Goal: Entertainment & Leisure: Consume media (video, audio)

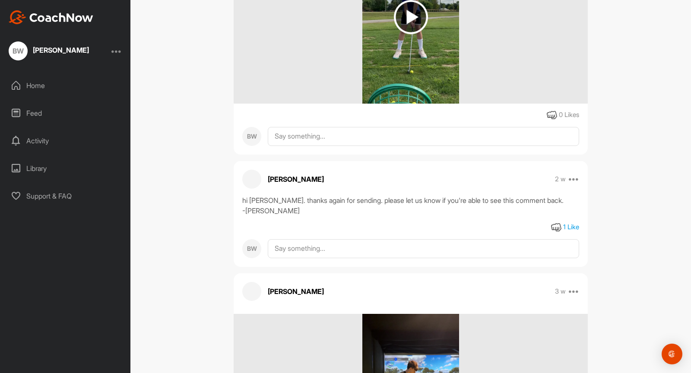
scroll to position [1902, 0]
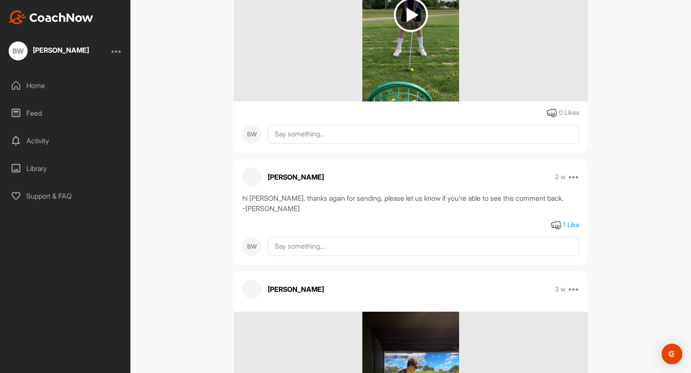
click at [569, 224] on div "1 Like" at bounding box center [571, 225] width 16 height 10
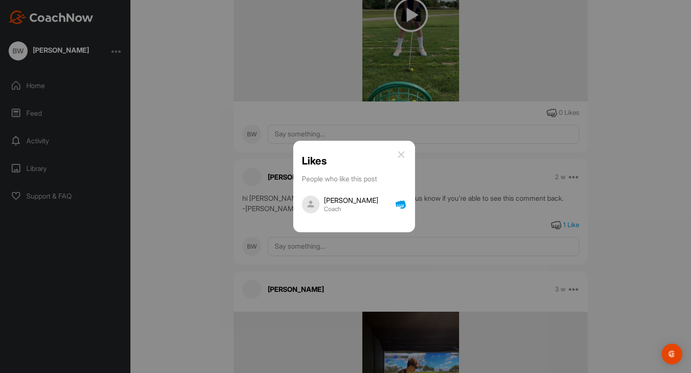
click at [406, 151] on img at bounding box center [401, 154] width 10 height 10
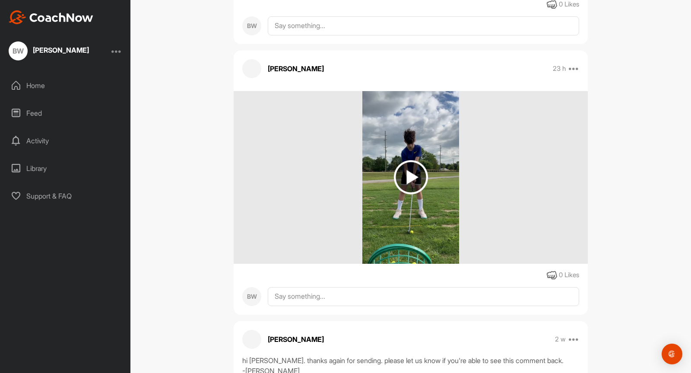
scroll to position [1739, 0]
click at [411, 174] on img at bounding box center [411, 178] width 34 height 34
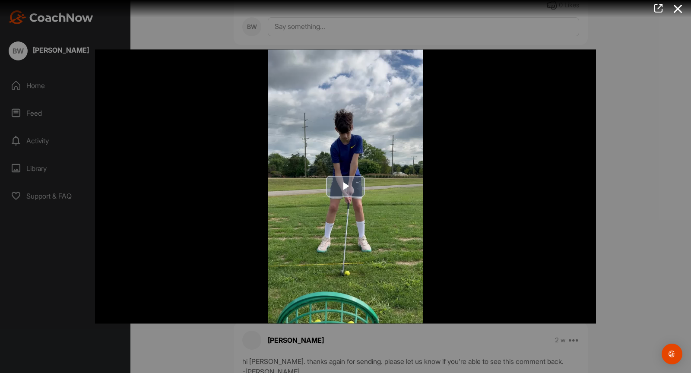
click at [345, 186] on span "Video Player" at bounding box center [345, 186] width 0 height 0
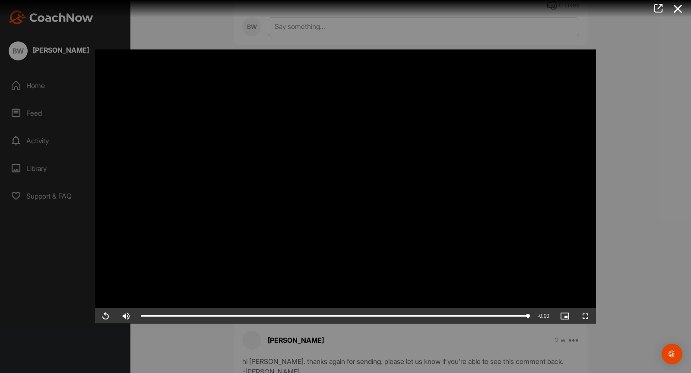
click at [155, 284] on video "Video Player" at bounding box center [345, 187] width 501 height 274
click at [680, 9] on icon at bounding box center [678, 9] width 20 height 16
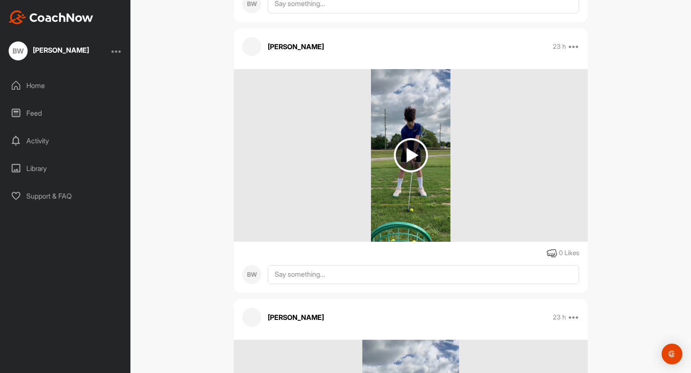
scroll to position [1474, 0]
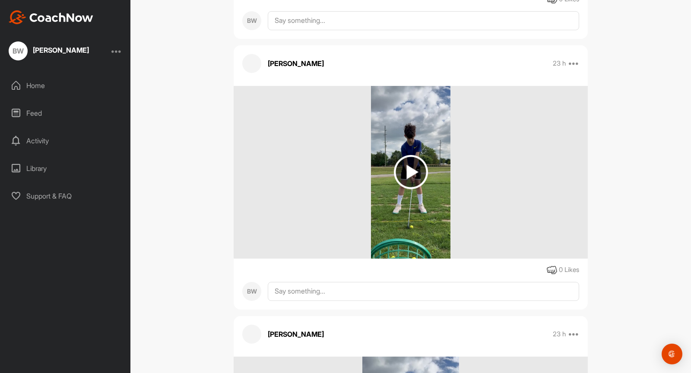
click at [410, 170] on img at bounding box center [411, 172] width 34 height 34
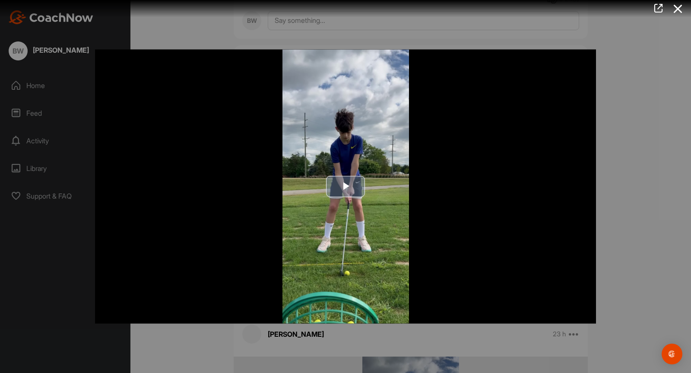
click at [345, 186] on span "Video Player" at bounding box center [345, 186] width 0 height 0
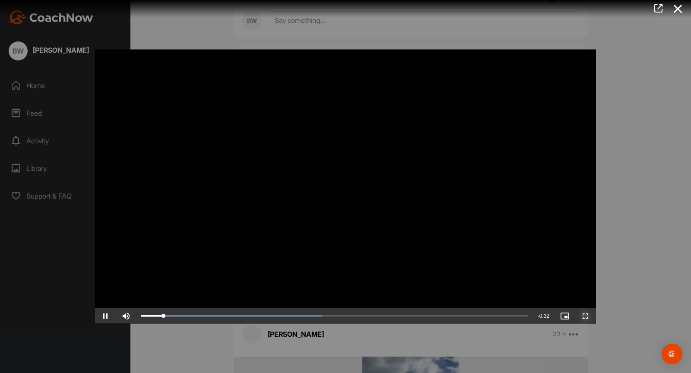
click at [585, 316] on span "Video Player" at bounding box center [585, 316] width 21 height 0
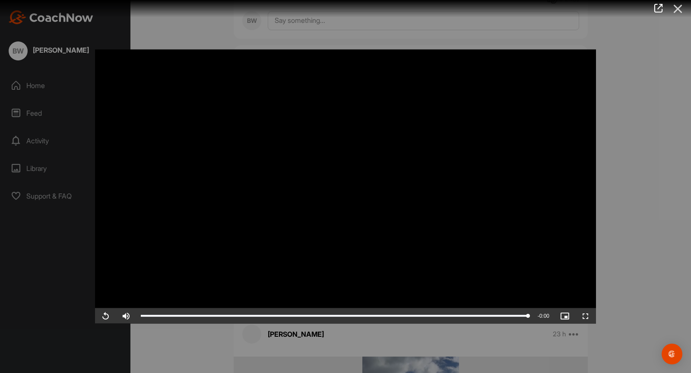
click at [679, 14] on icon at bounding box center [678, 9] width 20 height 16
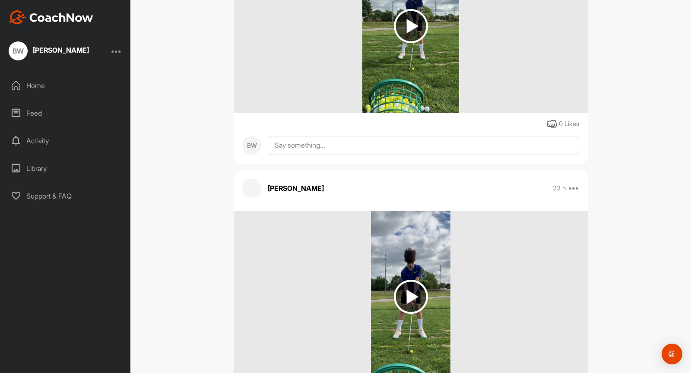
scroll to position [1263, 0]
